Goal: Use online tool/utility: Utilize a website feature to perform a specific function

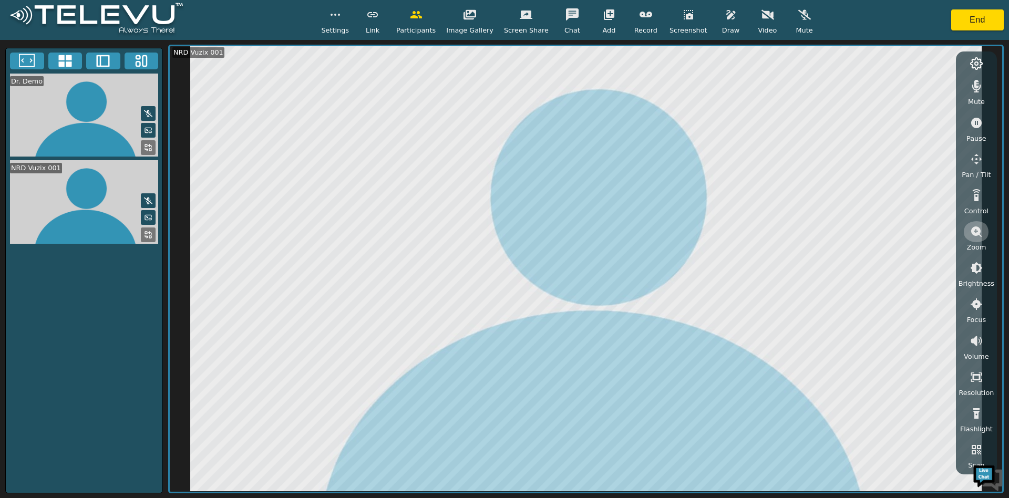
click at [971, 225] on icon "button" at bounding box center [976, 231] width 13 height 13
click at [974, 234] on icon "button" at bounding box center [975, 230] width 9 height 9
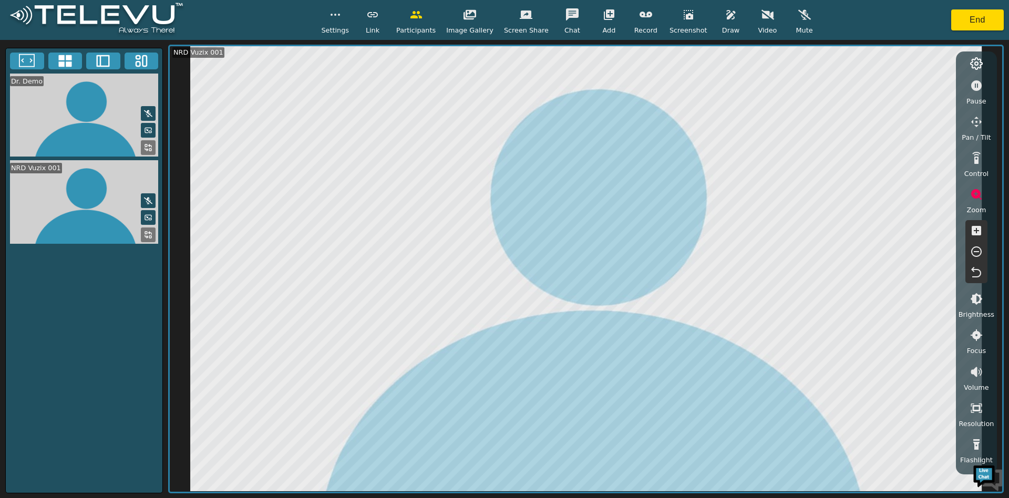
click at [974, 234] on icon "button" at bounding box center [975, 230] width 9 height 9
click at [973, 86] on icon "button" at bounding box center [976, 85] width 11 height 11
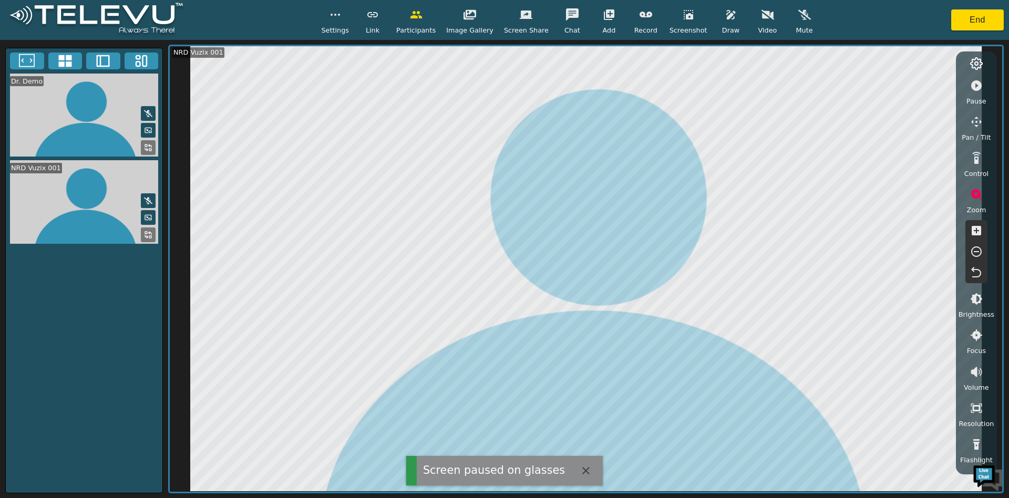
click at [722, 30] on span "Draw" at bounding box center [730, 30] width 17 height 10
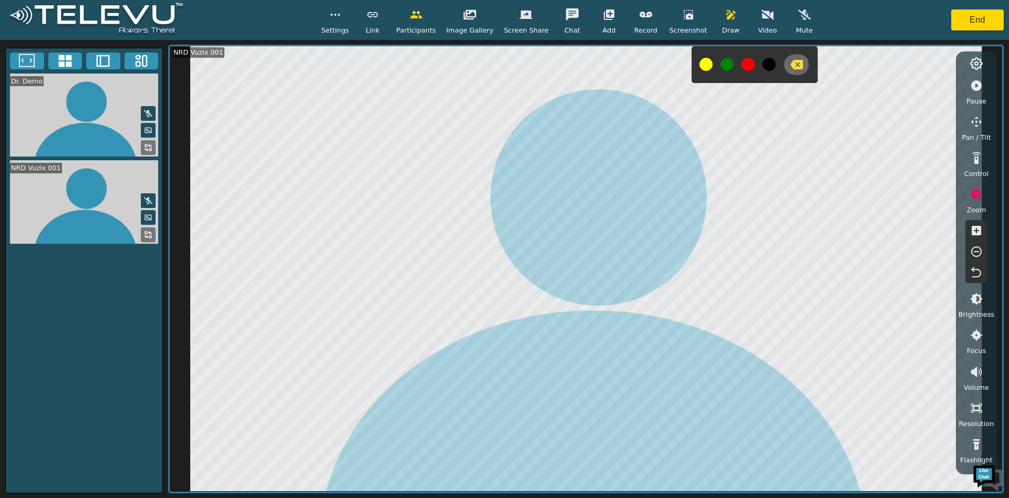
click at [787, 75] on button "button" at bounding box center [796, 64] width 26 height 21
click at [699, 60] on button at bounding box center [705, 64] width 13 height 13
click at [790, 68] on icon "button" at bounding box center [796, 64] width 13 height 9
click at [725, 16] on icon "button" at bounding box center [731, 14] width 13 height 13
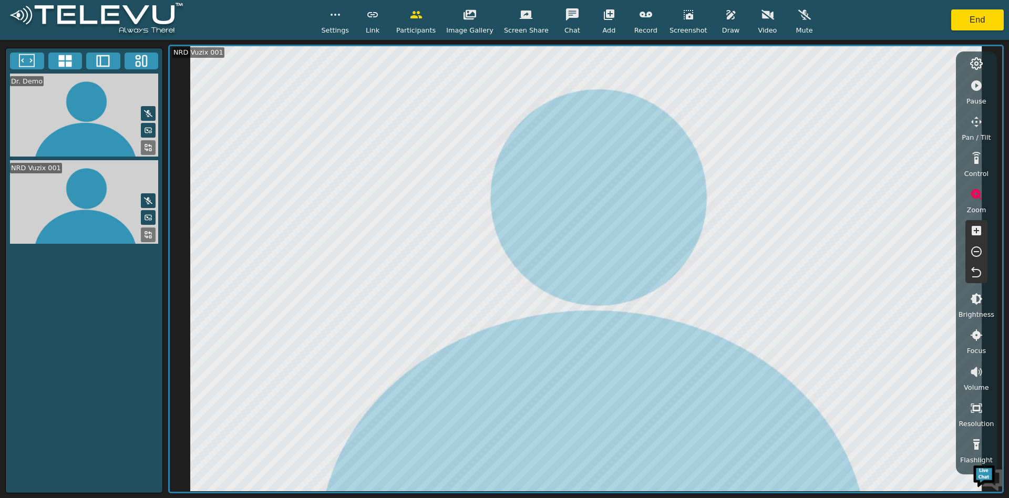
click at [974, 89] on icon "button" at bounding box center [976, 85] width 11 height 11
click at [977, 267] on icon "button" at bounding box center [976, 272] width 13 height 13
click at [978, 231] on icon "button" at bounding box center [976, 230] width 13 height 13
click at [979, 231] on icon "button" at bounding box center [975, 230] width 9 height 9
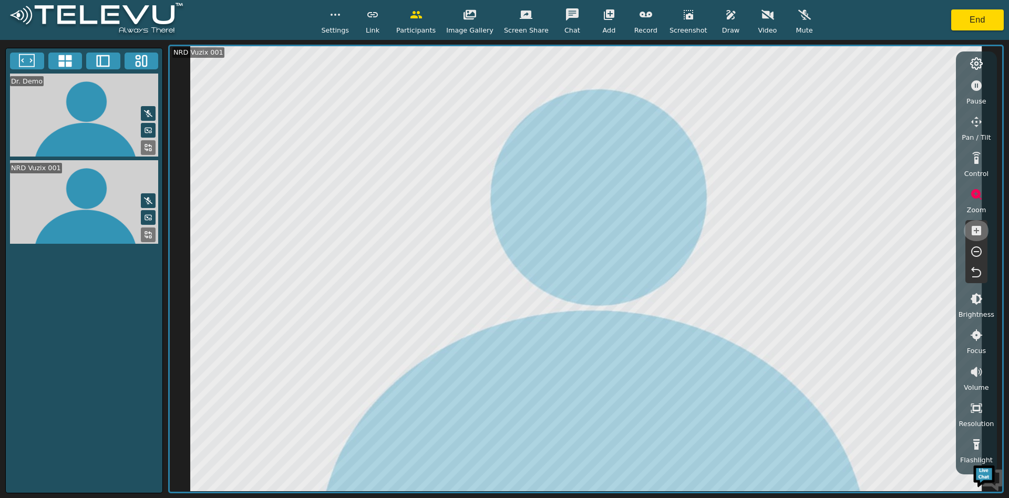
click at [979, 231] on icon "button" at bounding box center [975, 230] width 9 height 9
click at [977, 273] on icon "button" at bounding box center [976, 272] width 13 height 13
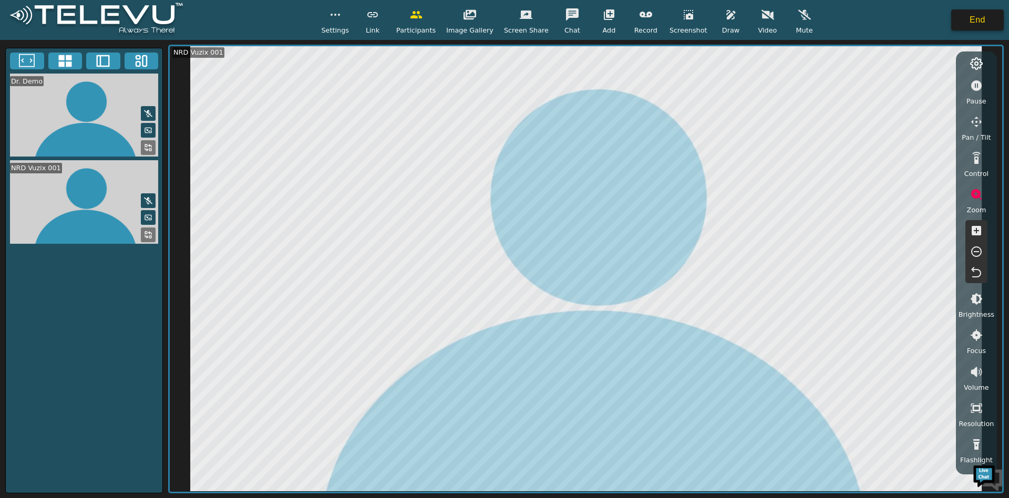
click at [975, 18] on button "End" at bounding box center [977, 19] width 53 height 21
